Goal: Book appointment/travel/reservation

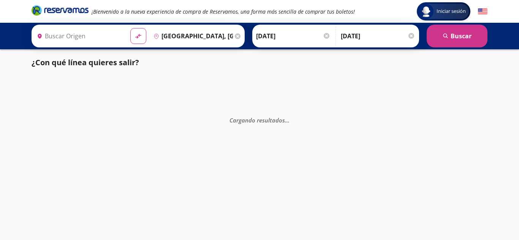
type input "[GEOGRAPHIC_DATA], [GEOGRAPHIC_DATA]"
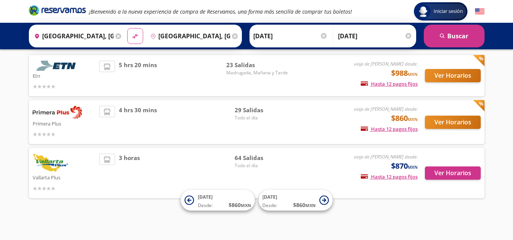
scroll to position [49, 0]
click at [451, 175] on button "Ver Horarios" at bounding box center [453, 173] width 56 height 13
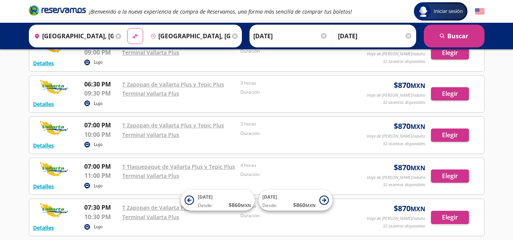
scroll to position [2104, 0]
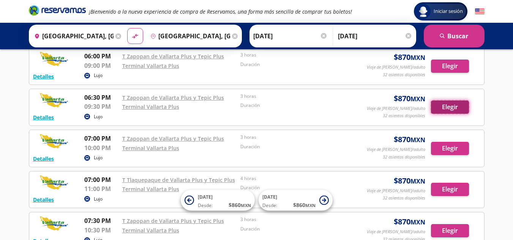
click at [451, 106] on button "Elegir" at bounding box center [450, 107] width 38 height 13
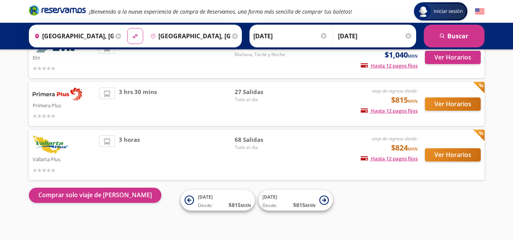
scroll to position [68, 0]
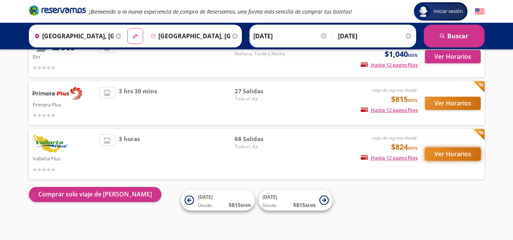
click at [456, 151] on button "Ver Horarios" at bounding box center [453, 154] width 56 height 13
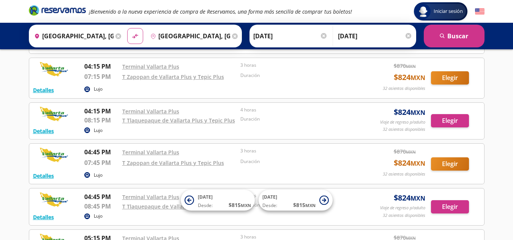
scroll to position [2047, 0]
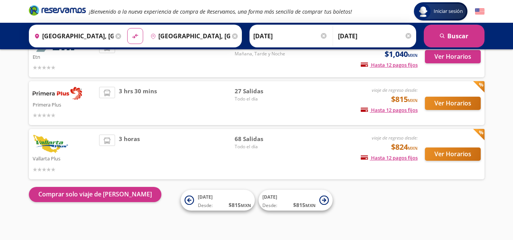
scroll to position [68, 0]
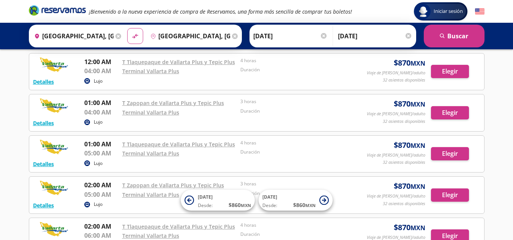
scroll to position [76, 0]
